Goal: Task Accomplishment & Management: Complete application form

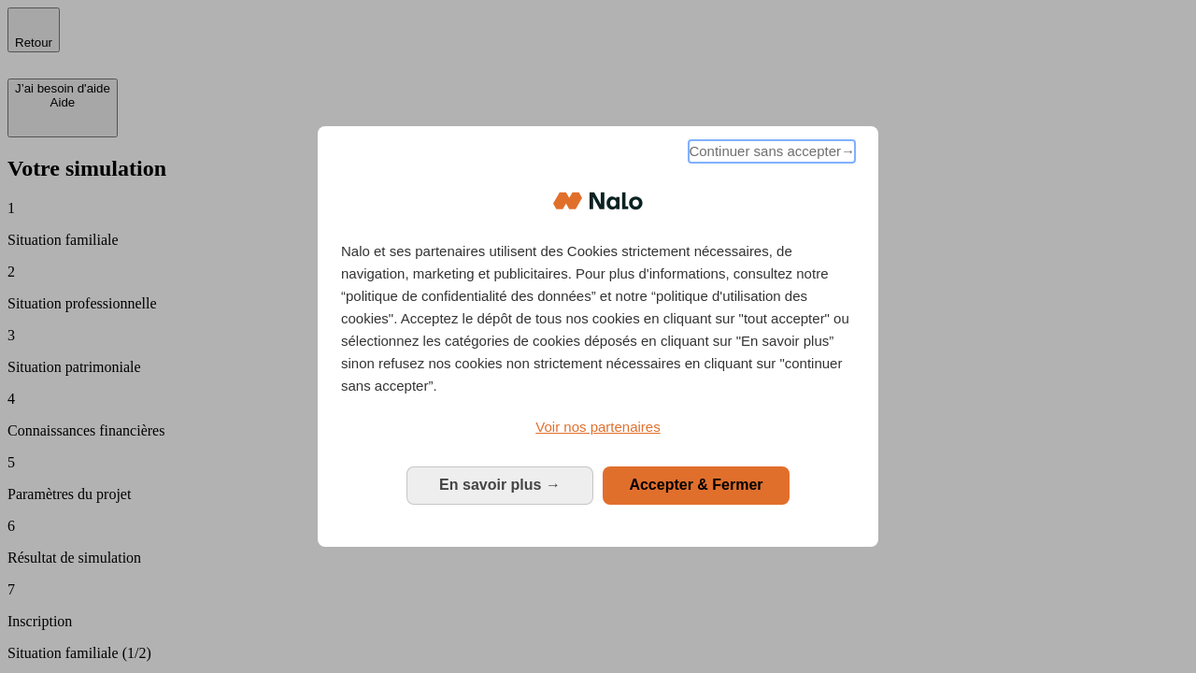
click at [770, 154] on span "Continuer sans accepter →" at bounding box center [772, 151] width 166 height 22
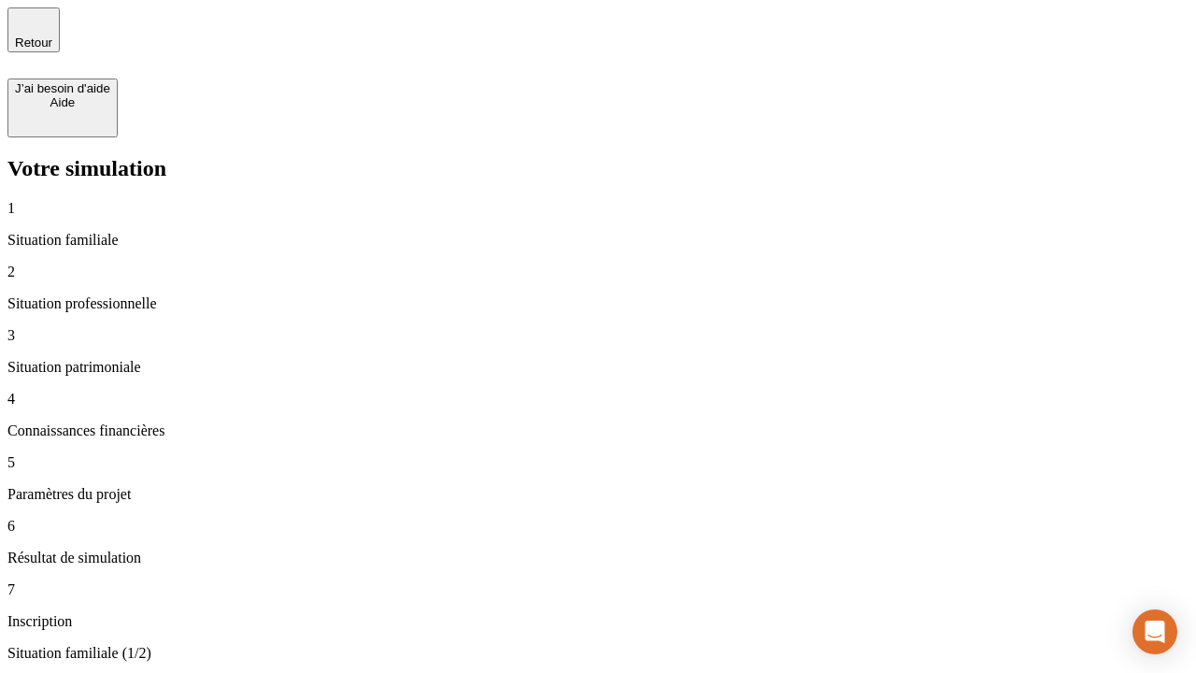
type input "30 000"
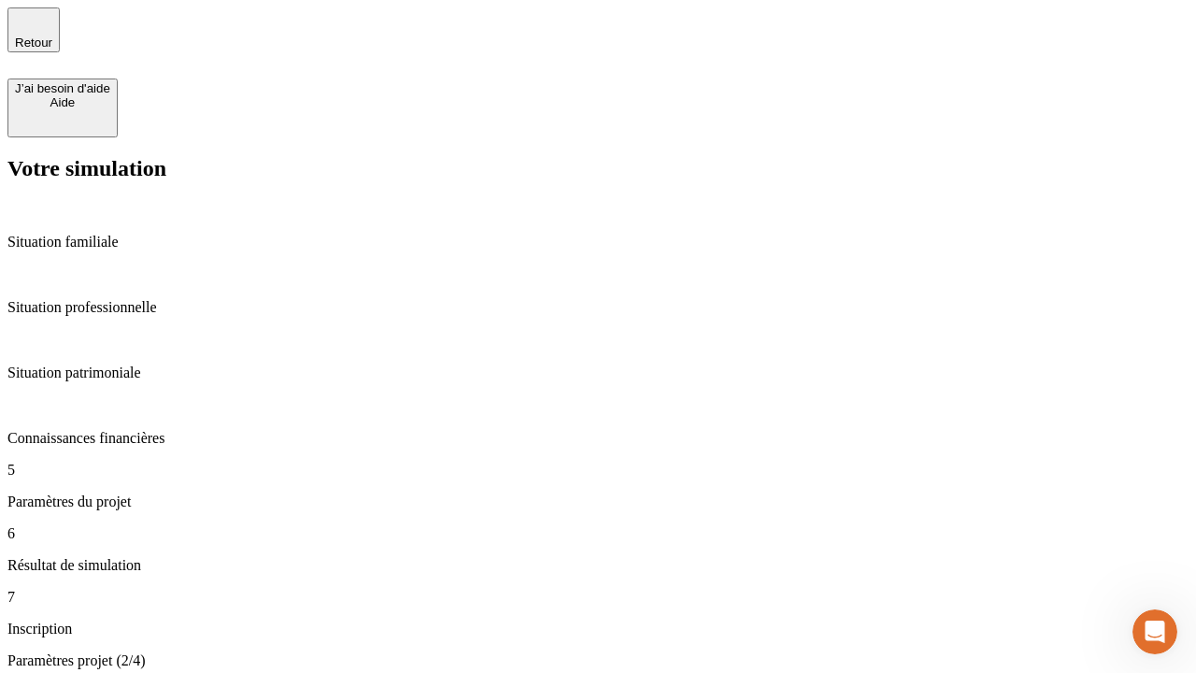
type input "25"
type input "1 000"
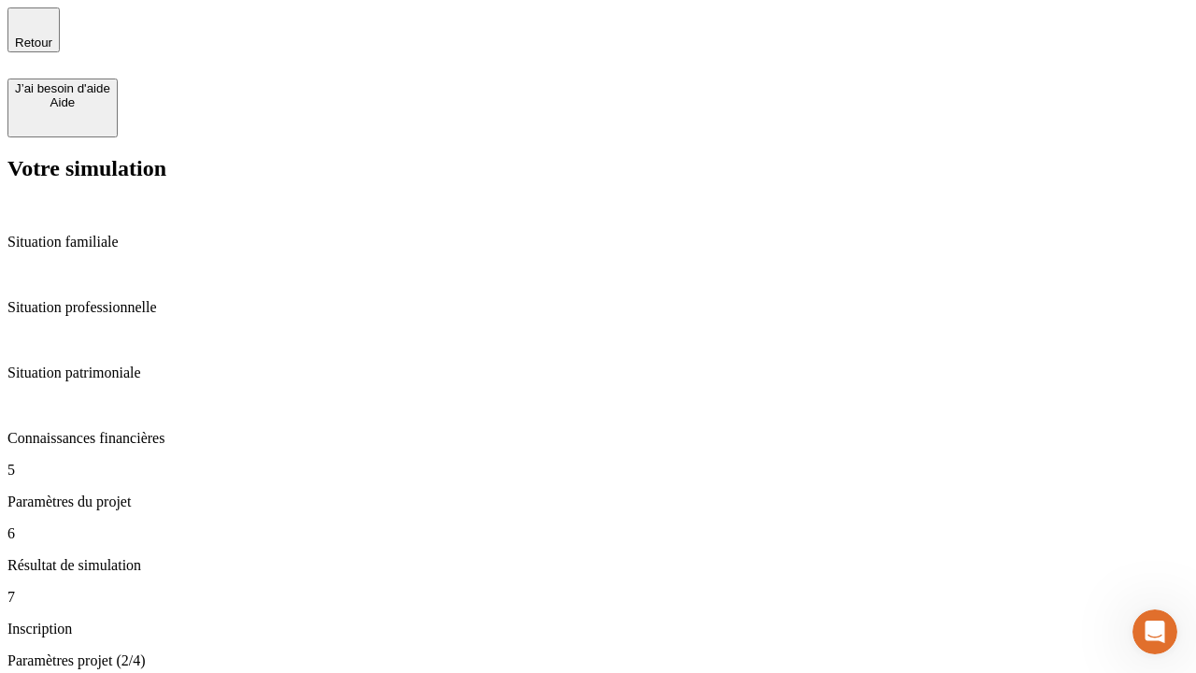
type input "640"
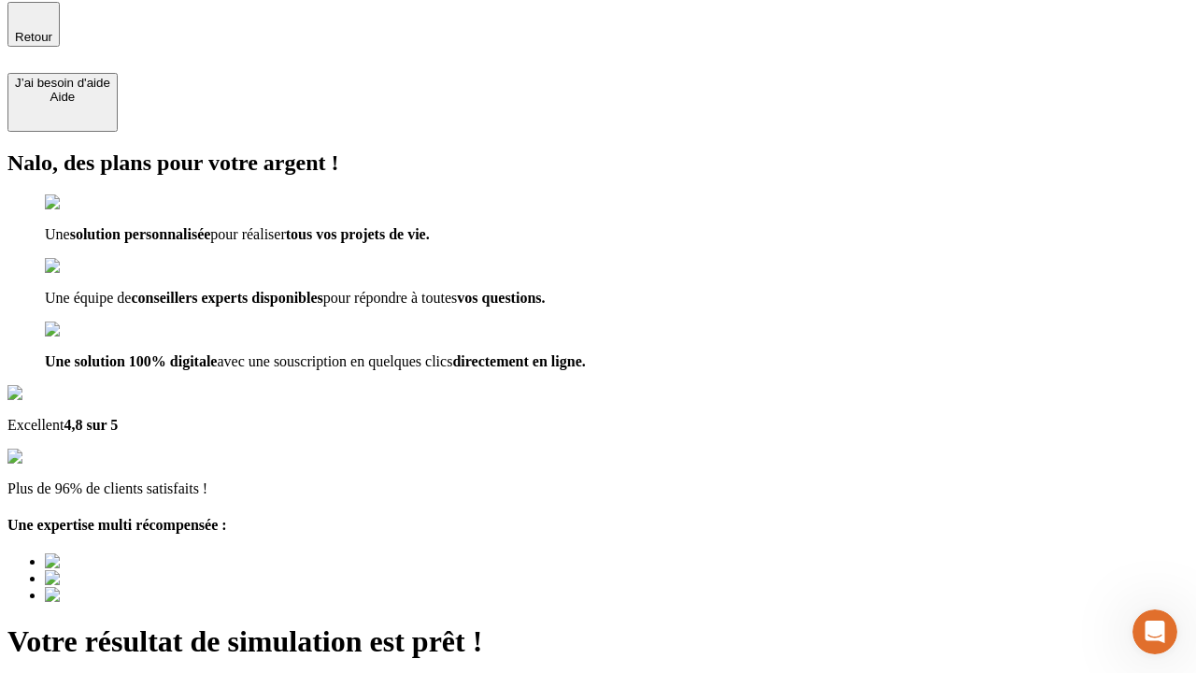
type input "[EMAIL_ADDRESS][PERSON_NAME][DOMAIN_NAME]"
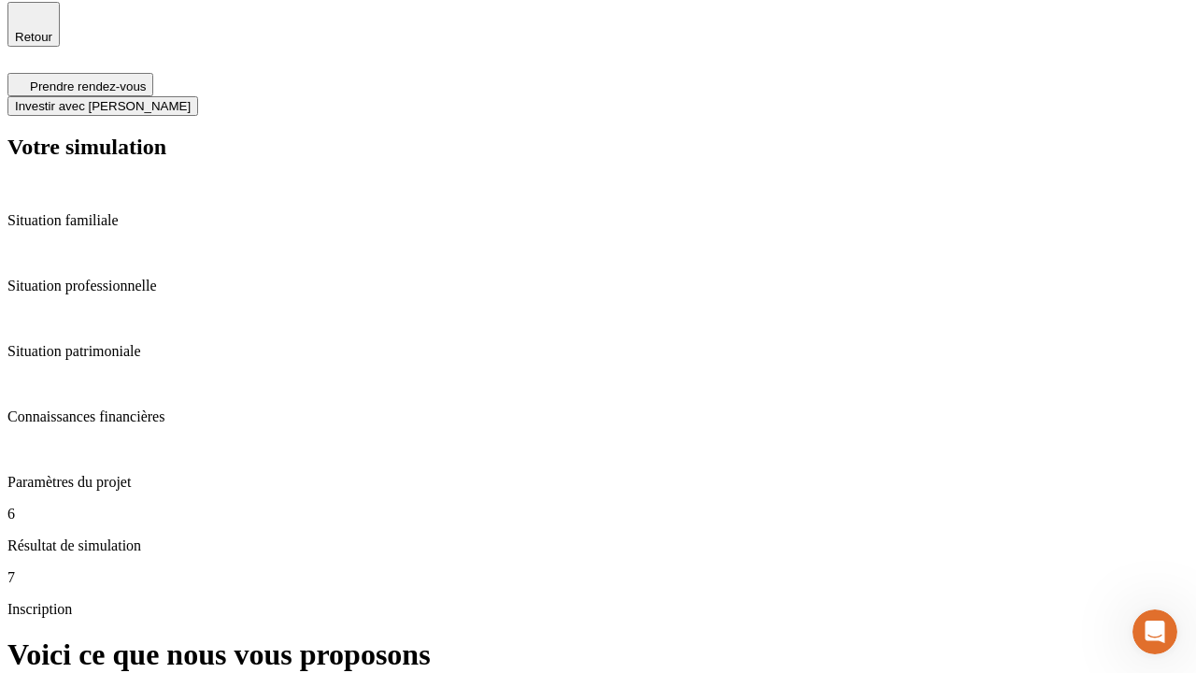
click at [191, 99] on span "Investir avec [PERSON_NAME]" at bounding box center [103, 106] width 176 height 14
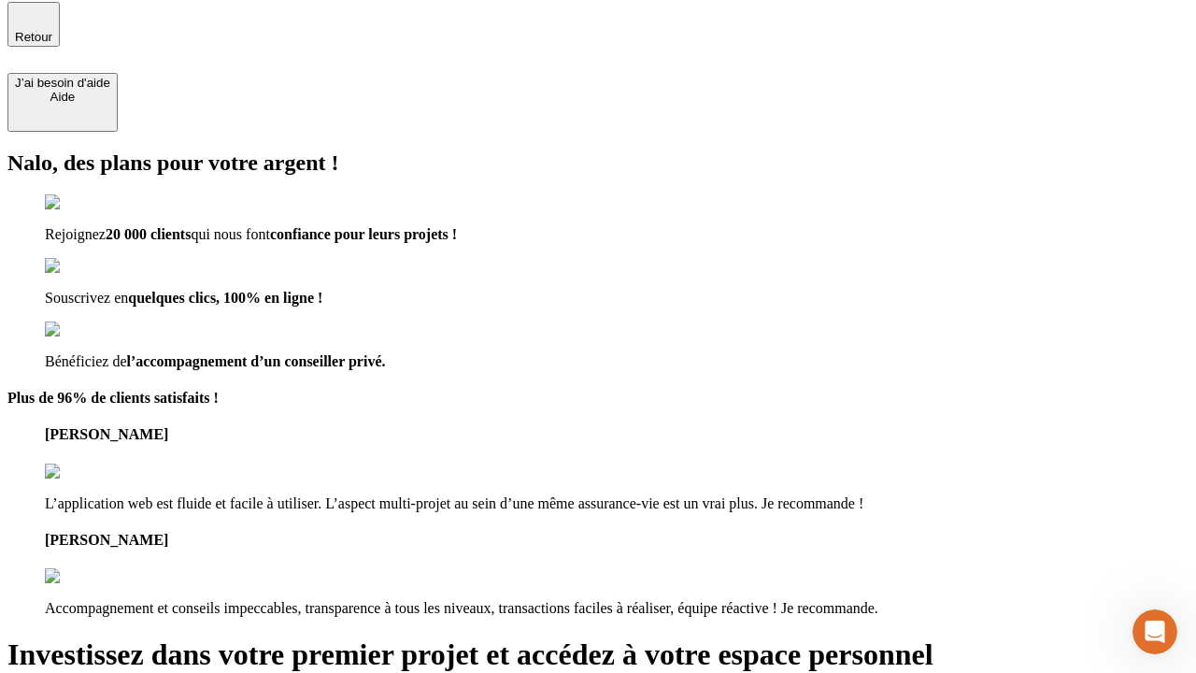
scroll to position [4, 0]
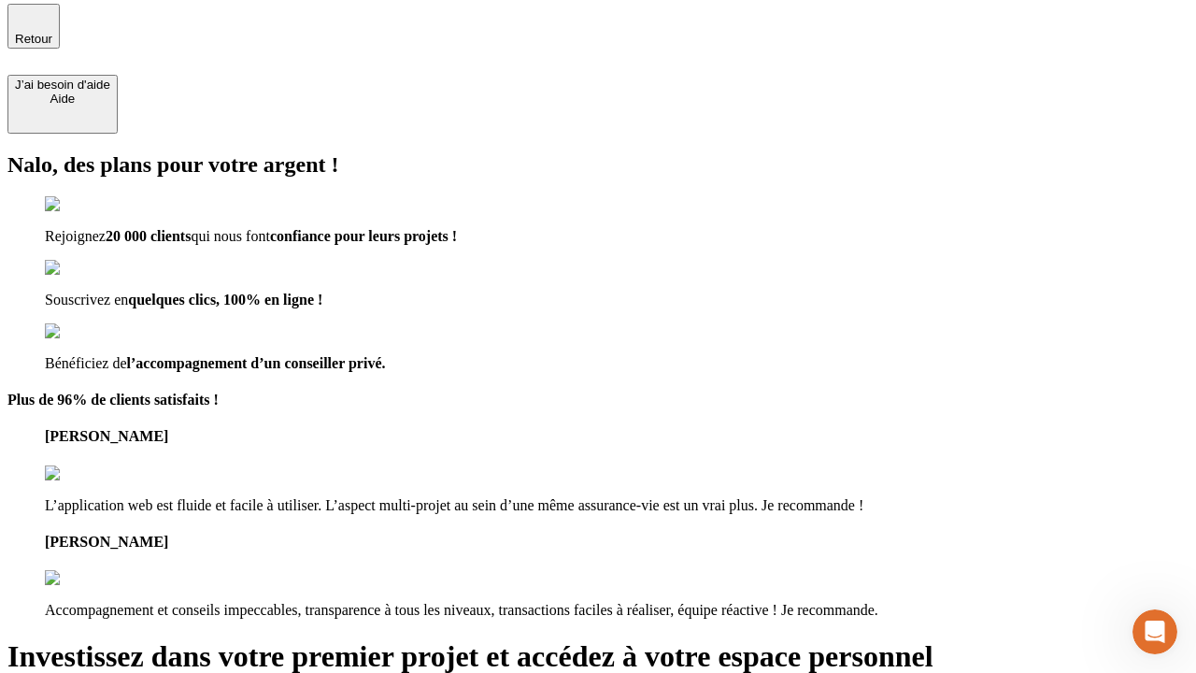
type input "[PERSON_NAME][EMAIL_ADDRESS][DOMAIN_NAME]"
